Goal: Task Accomplishment & Management: Complete application form

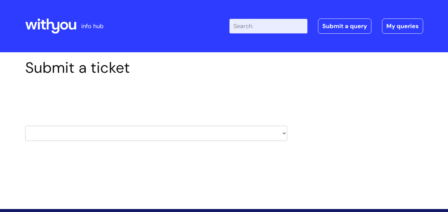
click at [280, 133] on select "HR / People IT and Support Clinical Drug Alerts Finance Accounts Data Support T…" at bounding box center [156, 133] width 262 height 15
select select "it_and_support"
click at [25, 126] on select "HR / People IT and Support Clinical Drug Alerts Finance Accounts Data Support T…" at bounding box center [156, 133] width 262 height 15
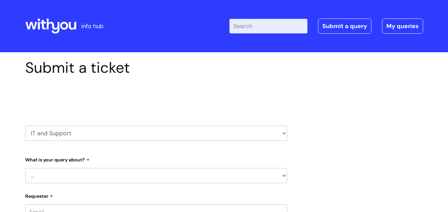
click at [282, 177] on select "... Mobile Phone Reset & MFA Accounts, Starters and Leavers IT Hardware issue I…" at bounding box center [156, 175] width 262 height 15
select select "Something Else"
click at [25, 168] on select "... Mobile Phone Reset & MFA Accounts, Starters and Leavers IT Hardware issue I…" at bounding box center [156, 175] width 262 height 15
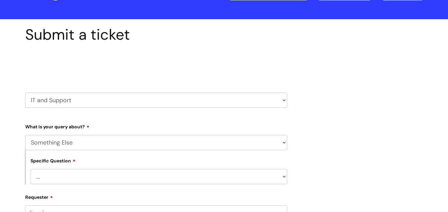
scroll to position [66, 0]
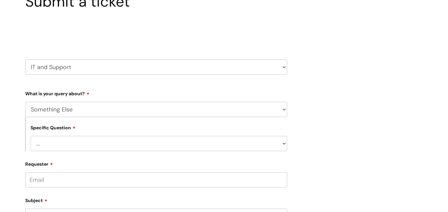
click at [282, 145] on select "... My problem is not listed" at bounding box center [158, 143] width 257 height 15
select select "My problem is not listed"
click at [30, 136] on select "... My problem is not listed" at bounding box center [158, 143] width 257 height 15
click at [125, 180] on input "Requester" at bounding box center [156, 180] width 262 height 15
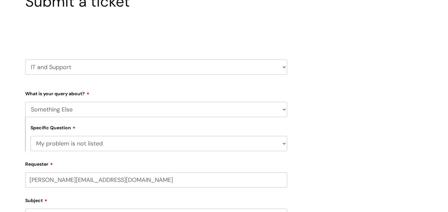
scroll to position [133, 0]
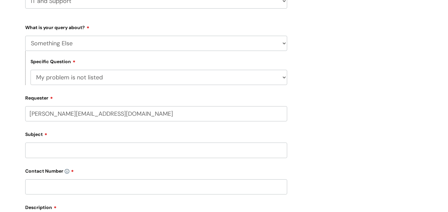
type input "helenwright@myharbour.org.uk"
click at [116, 150] on input "Subject" at bounding box center [156, 151] width 262 height 15
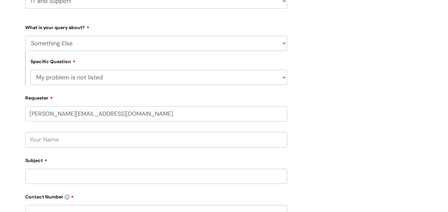
click at [107, 143] on input "text" at bounding box center [156, 139] width 262 height 15
type input "Helen Wright"
click at [103, 173] on input "Subject" at bounding box center [156, 176] width 262 height 15
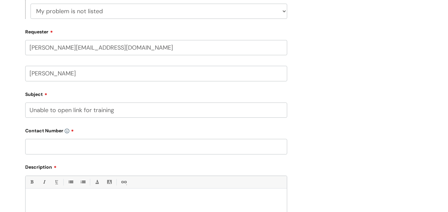
type input "Unable to open link for training"
click at [82, 143] on input "text" at bounding box center [156, 146] width 262 height 15
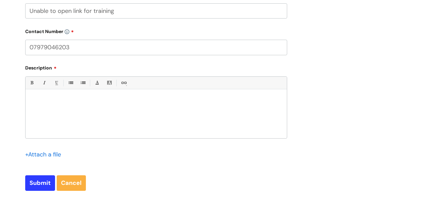
type input "07979046203"
click at [132, 118] on div at bounding box center [156, 116] width 261 height 46
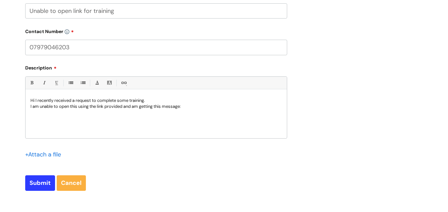
click at [112, 126] on div "Hi I recently received a request to complete some training. I am unable to open…" at bounding box center [156, 116] width 261 height 46
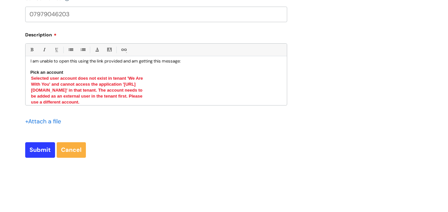
scroll to position [388, 0]
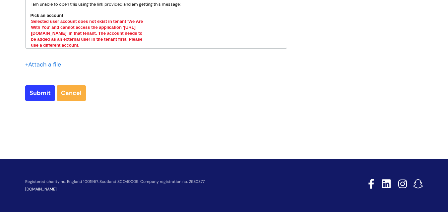
click at [100, 43] on div "Selected user account does not exist in tenant 'We Are With You' and cannot acc…" at bounding box center [88, 34] width 117 height 30
click at [41, 92] on input "Submit" at bounding box center [40, 93] width 30 height 15
type input "Please Wait..."
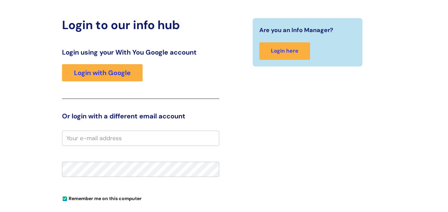
scroll to position [104, 0]
